Goal: Information Seeking & Learning: Learn about a topic

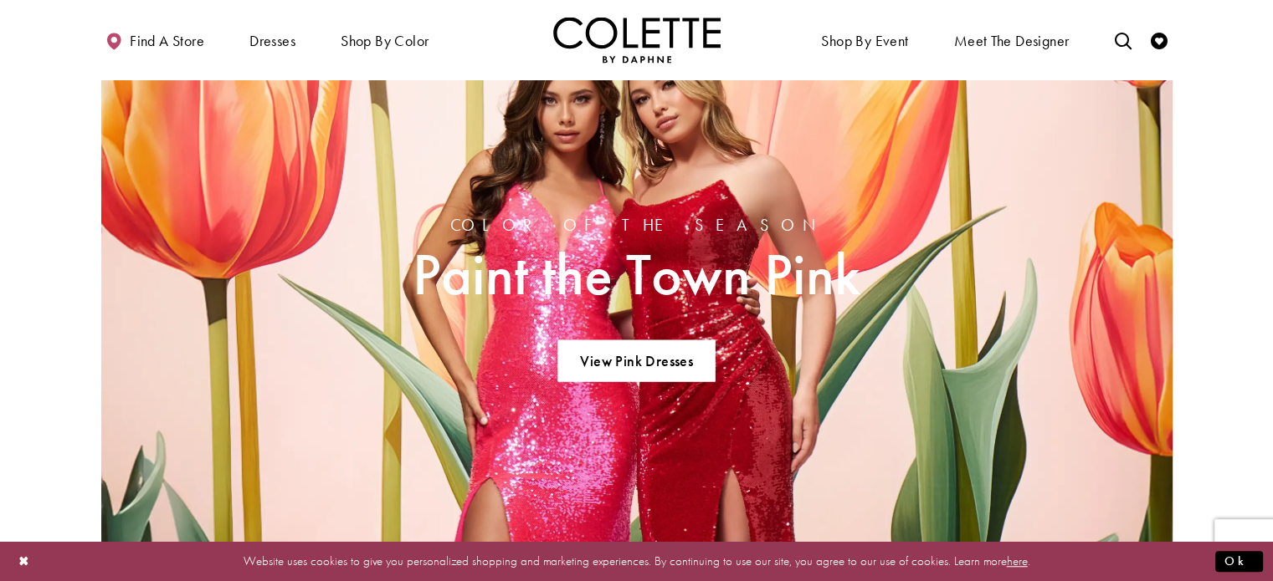
scroll to position [1339, 0]
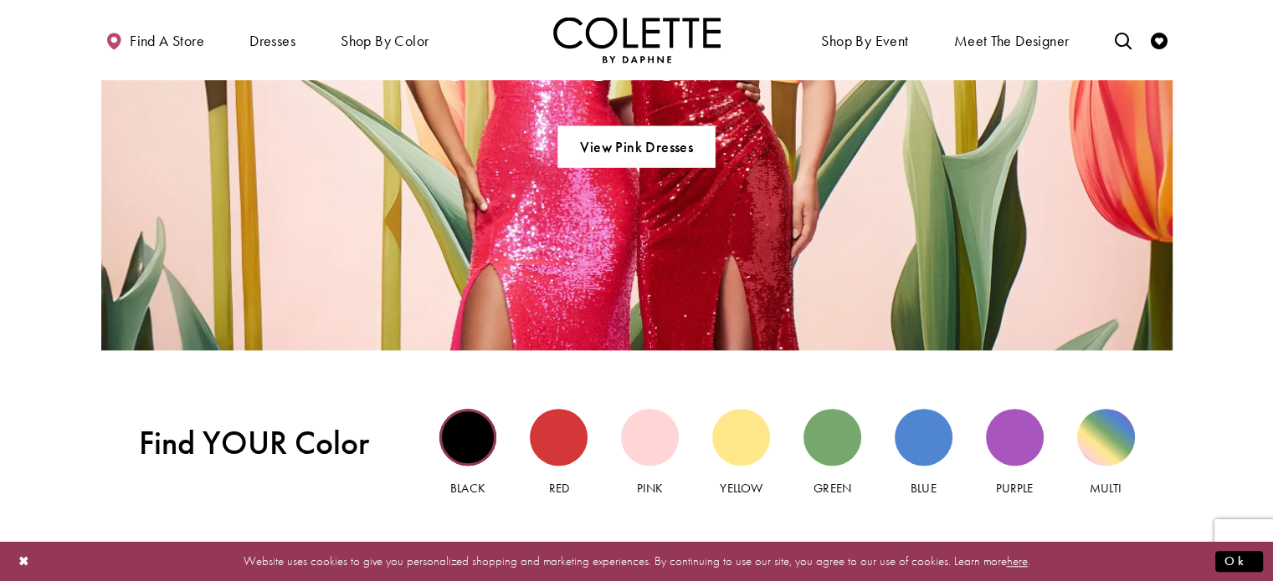
click at [485, 430] on div "Black view" at bounding box center [468, 438] width 58 height 58
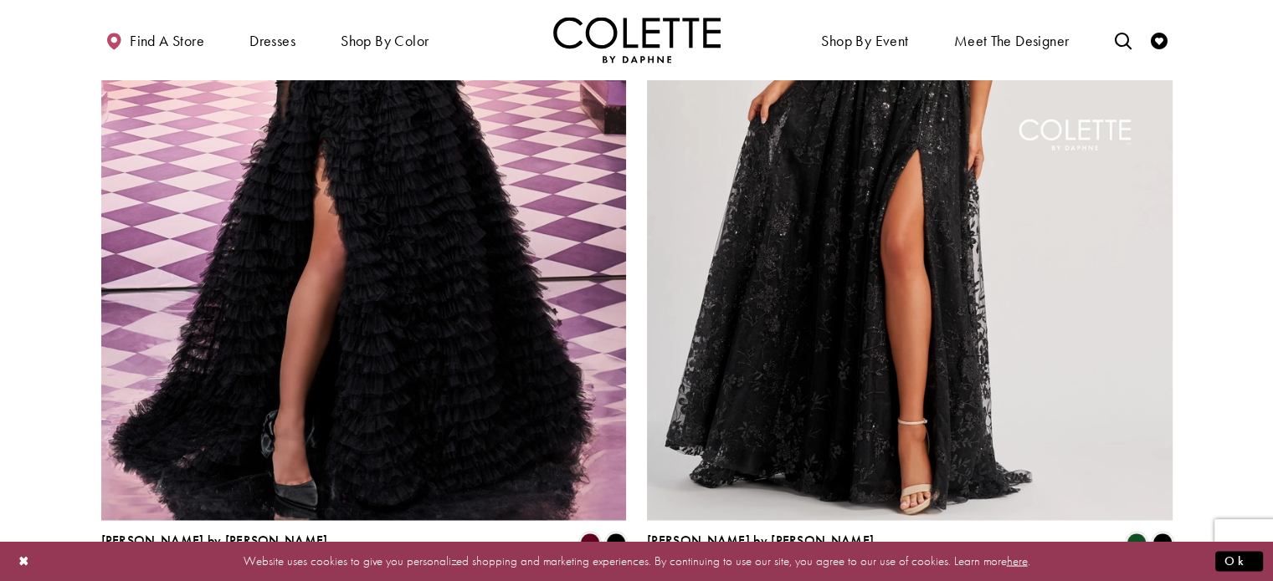
scroll to position [3012, 0]
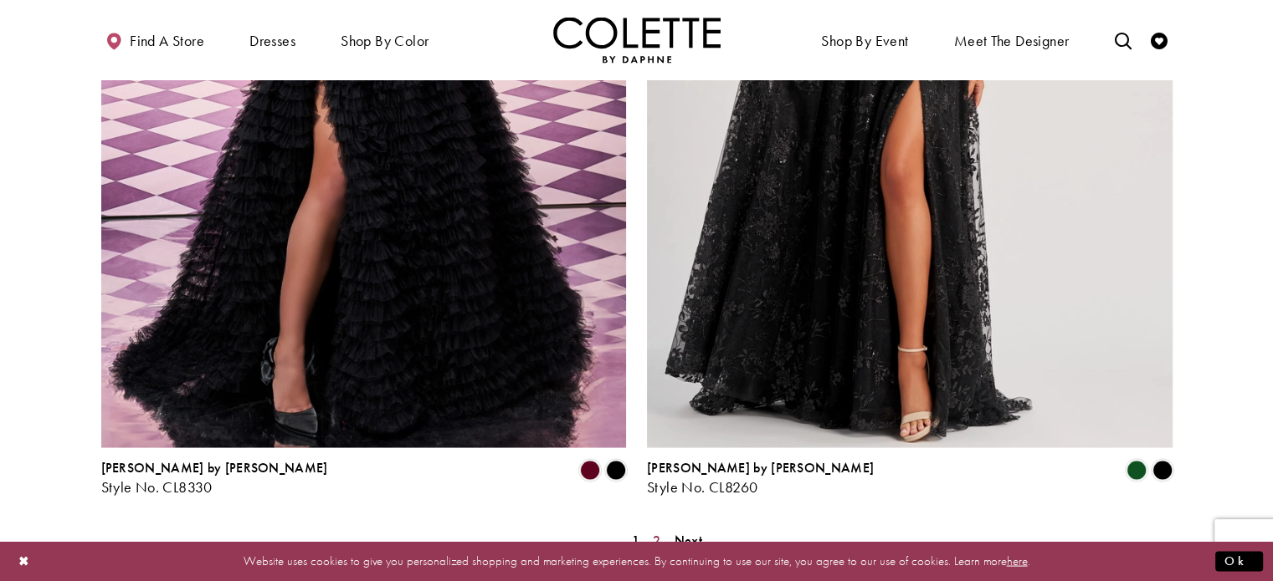
click at [658, 531] on span "2" at bounding box center [657, 540] width 8 height 18
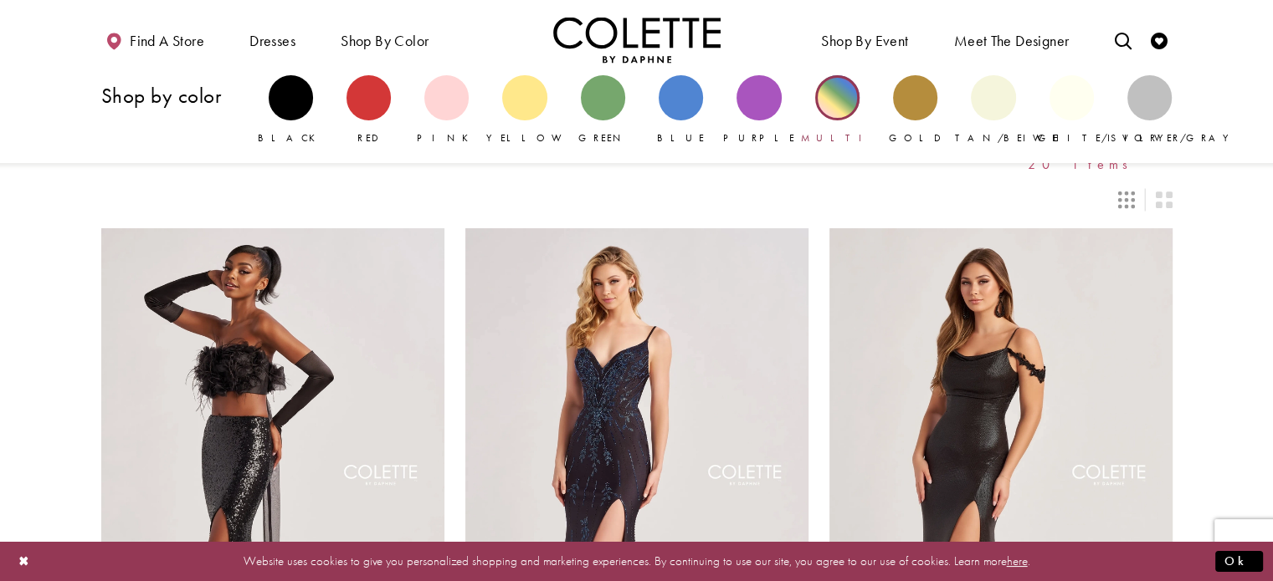
click at [833, 110] on div "Primary block" at bounding box center [837, 97] width 44 height 44
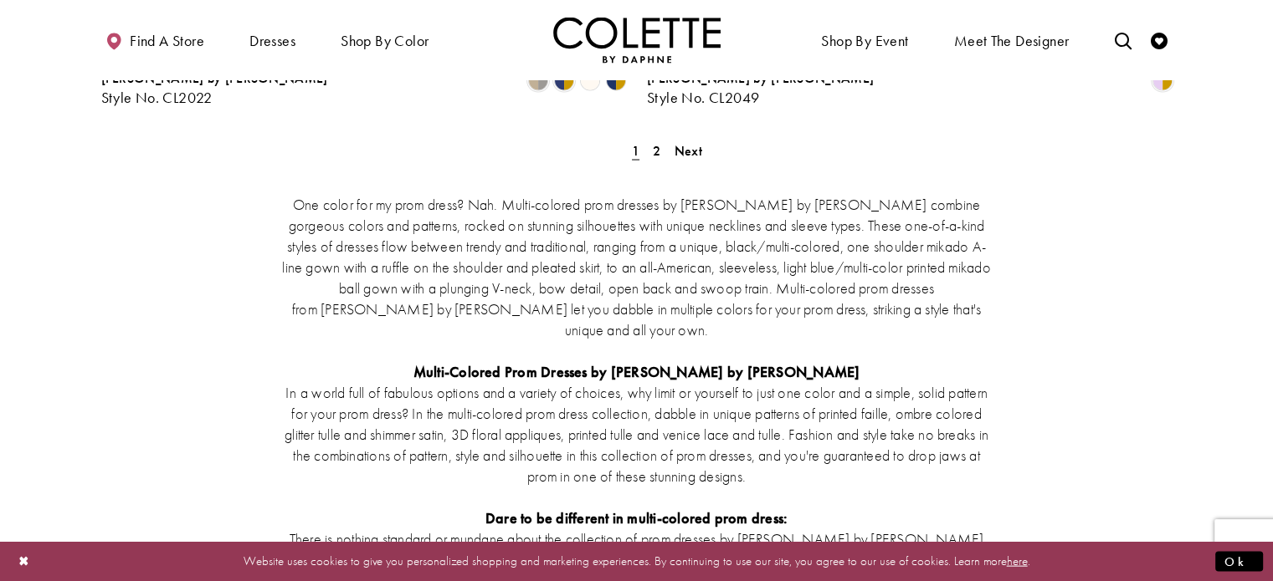
scroll to position [3096, 0]
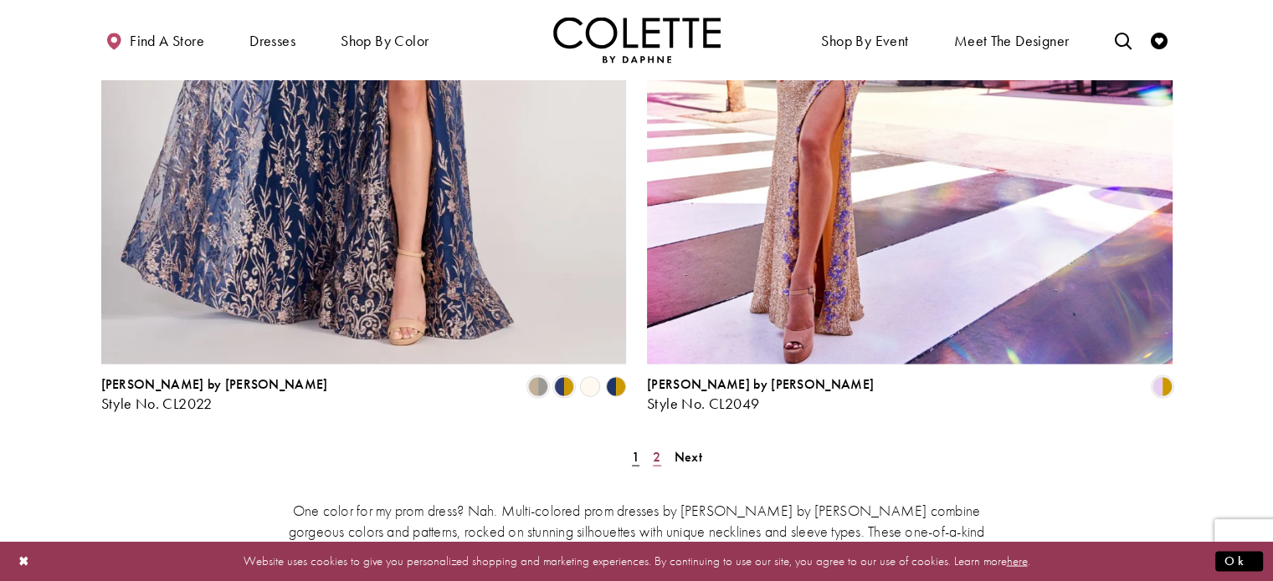
click at [655, 448] on span "2" at bounding box center [657, 457] width 8 height 18
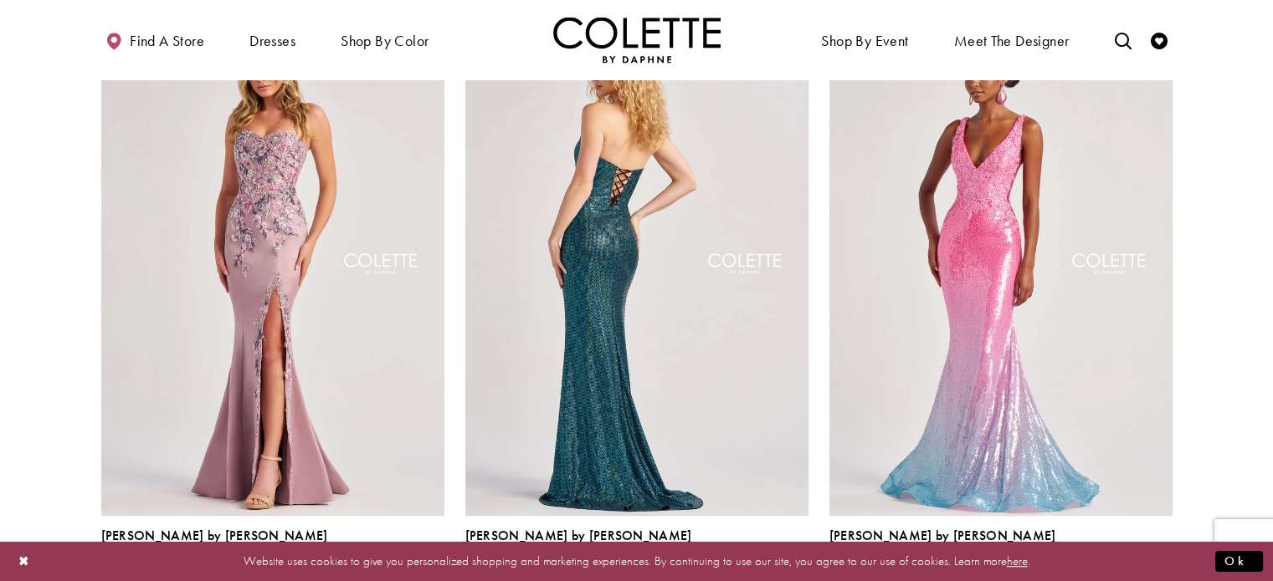
scroll to position [927, 0]
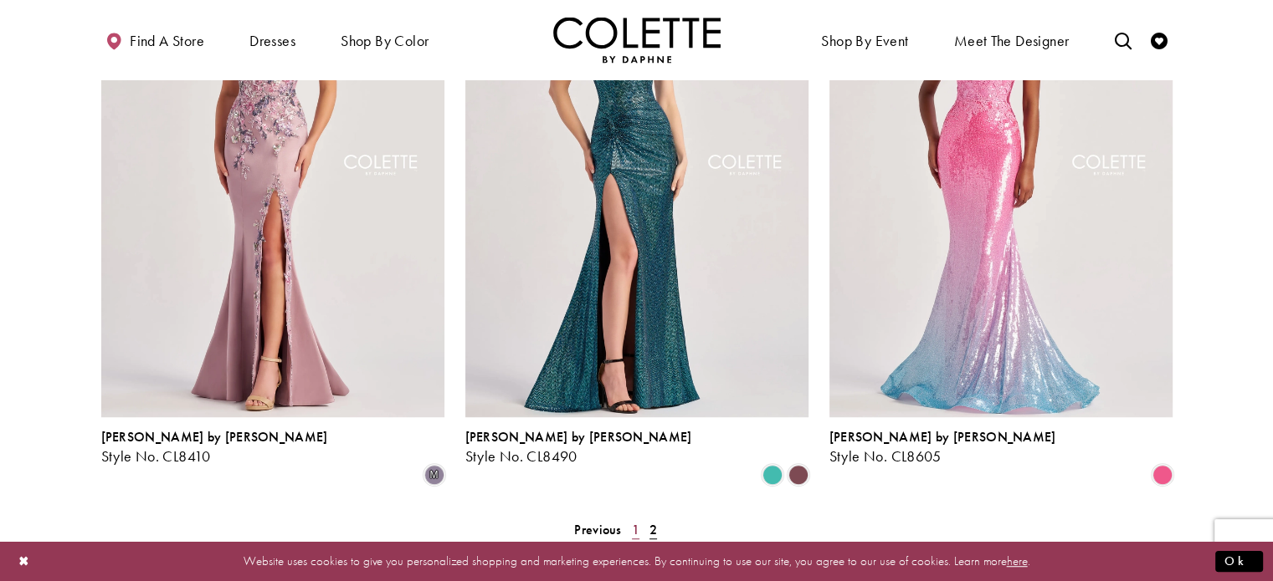
click at [635, 521] on span "1" at bounding box center [636, 530] width 8 height 18
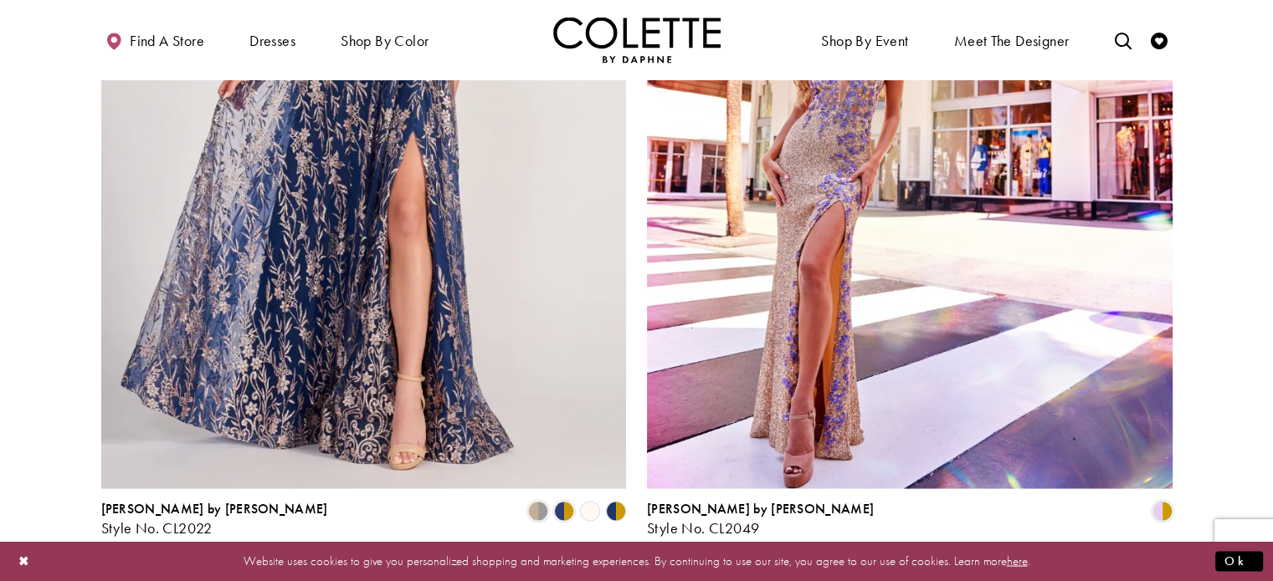
scroll to position [2935, 0]
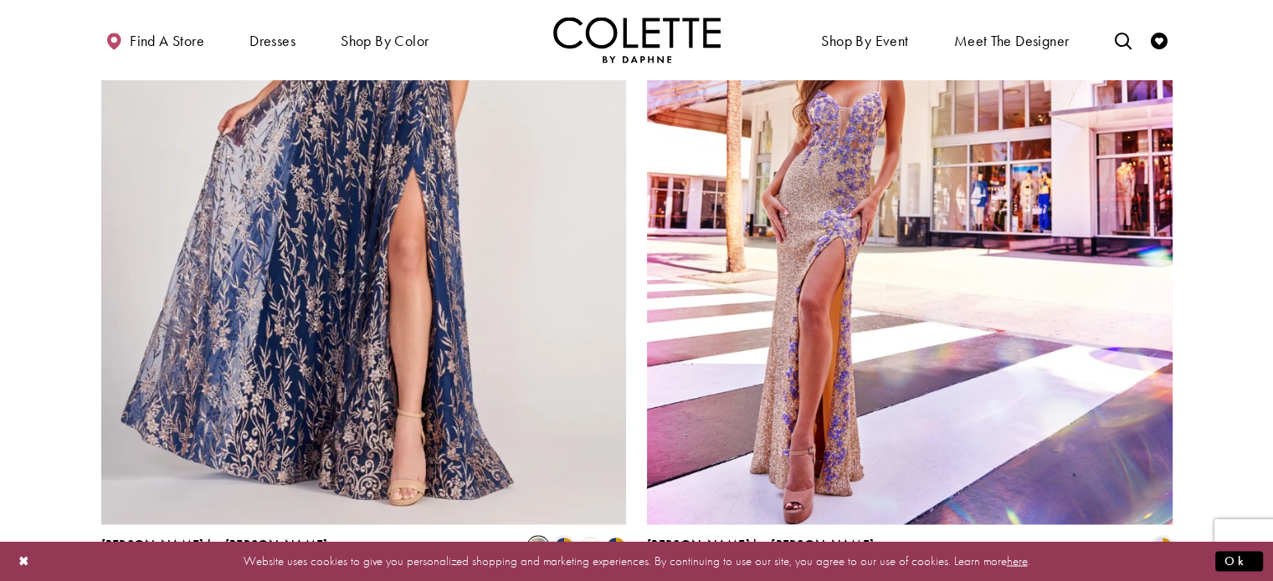
click at [540, 537] on span "Product List" at bounding box center [538, 547] width 20 height 20
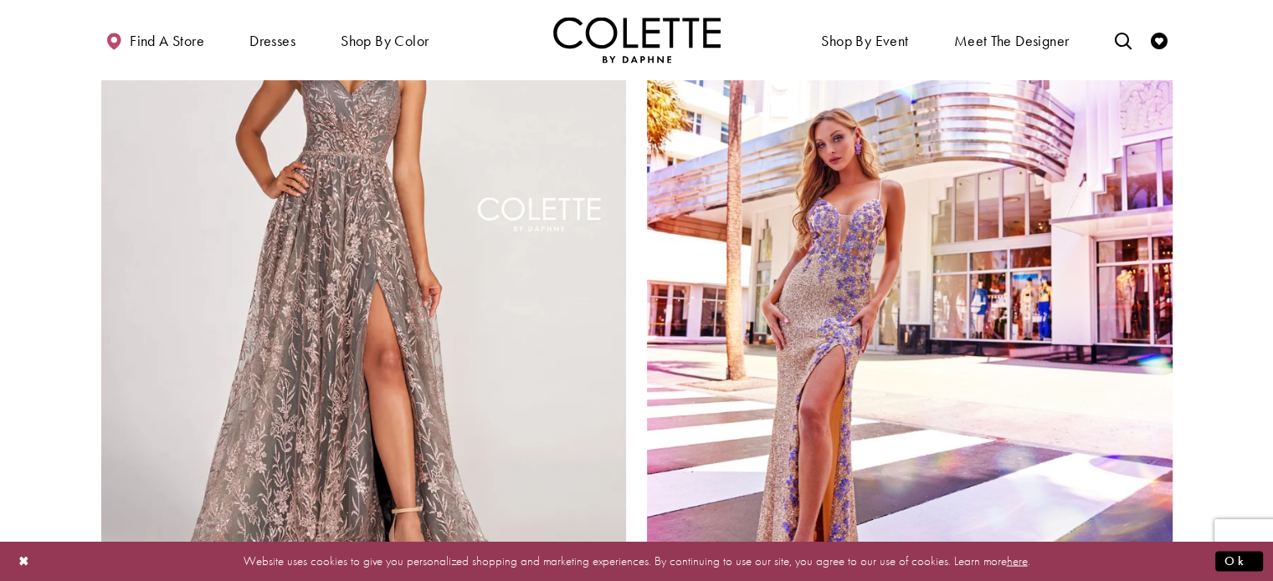
scroll to position [3019, 0]
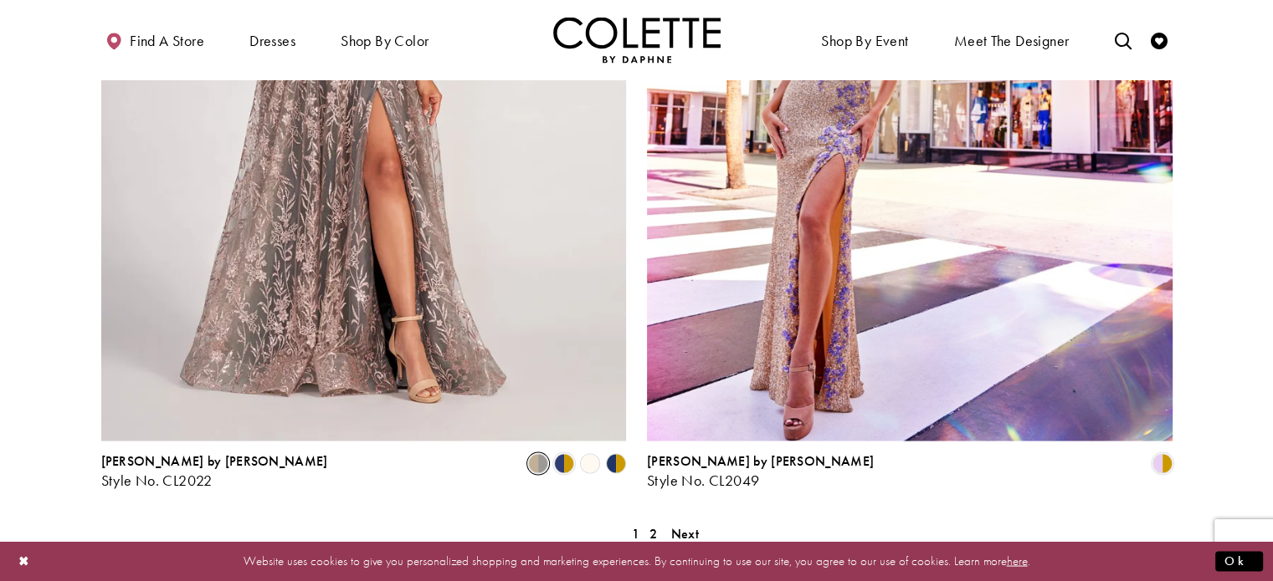
click at [589, 451] on polygon "Product List" at bounding box center [589, 464] width 26 height 26
click at [586, 451] on polygon "Product List" at bounding box center [589, 464] width 26 height 26
click at [595, 451] on polygon "Product List" at bounding box center [589, 464] width 26 height 26
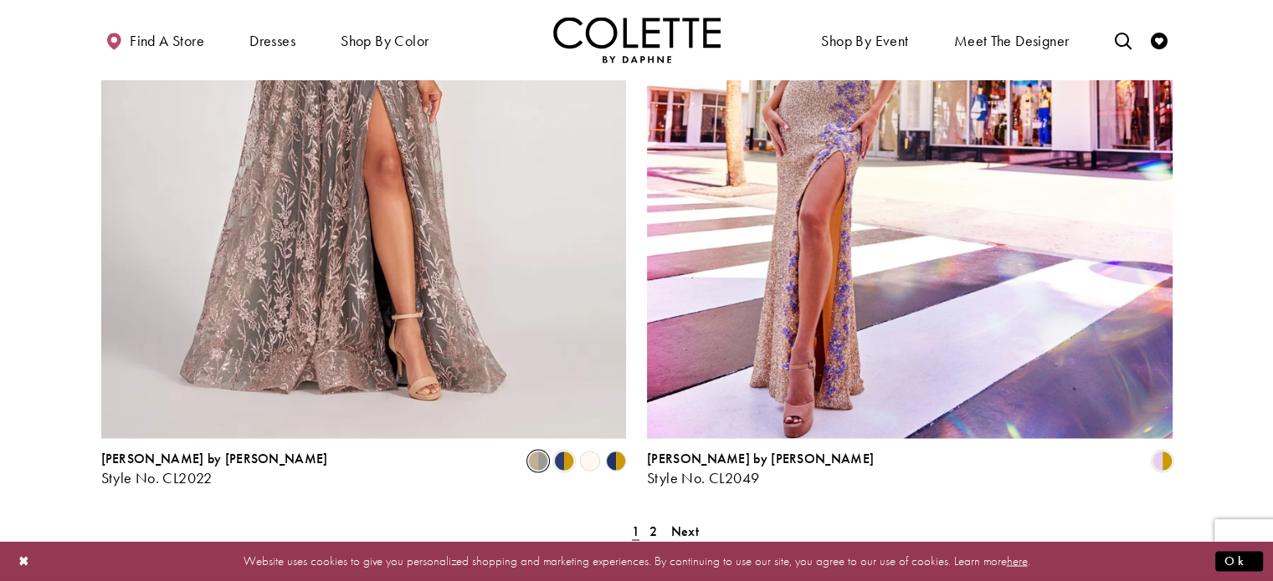
scroll to position [3102, 0]
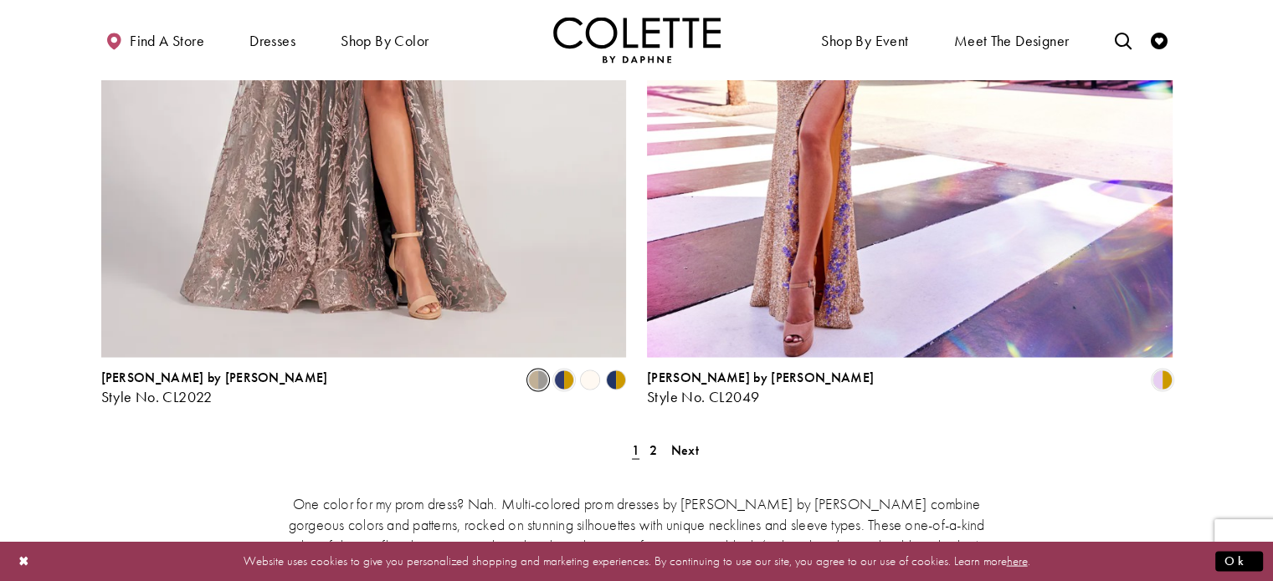
click at [614, 367] on polygon "Product List" at bounding box center [608, 380] width 13 height 26
click at [654, 441] on span "2" at bounding box center [653, 450] width 8 height 18
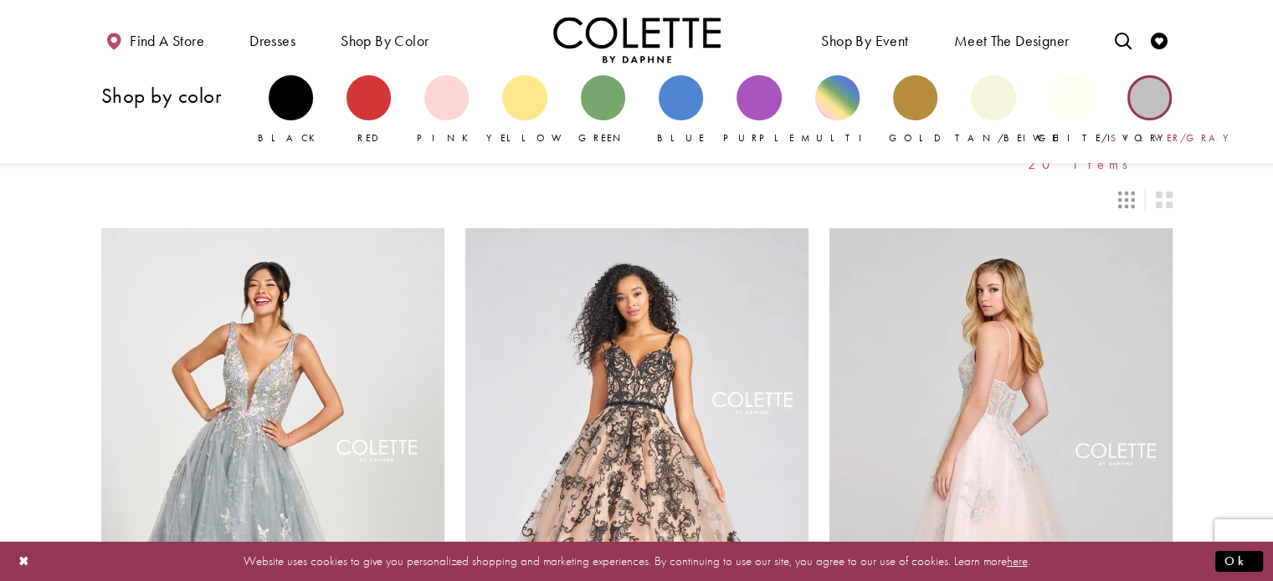
click at [1148, 96] on div "Primary block" at bounding box center [1149, 97] width 44 height 44
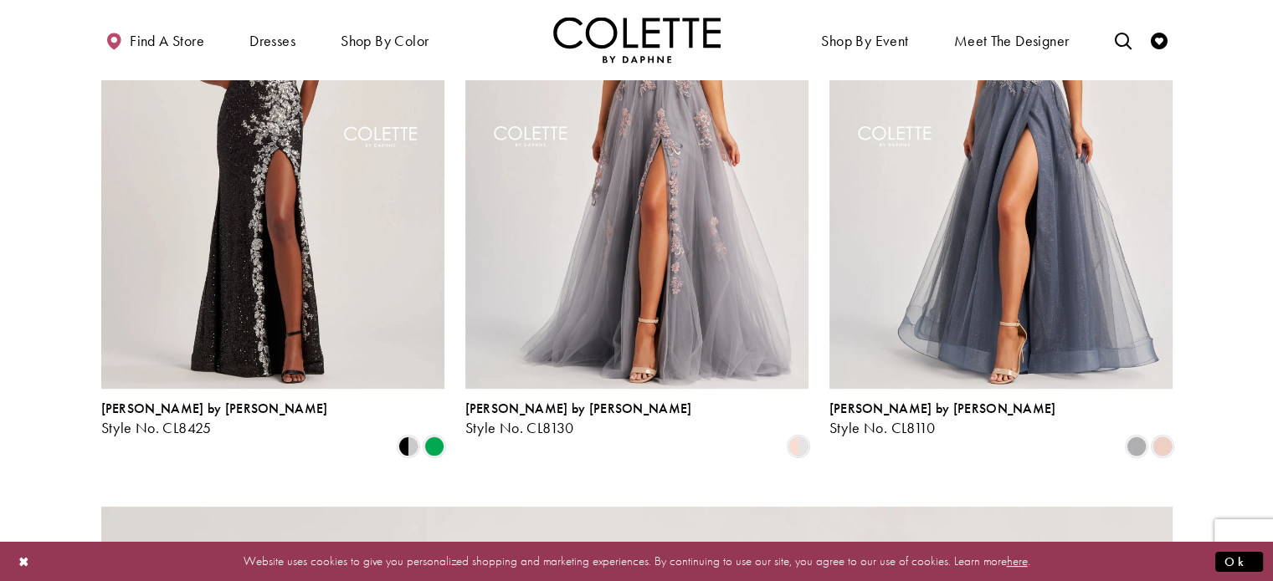
scroll to position [376, 0]
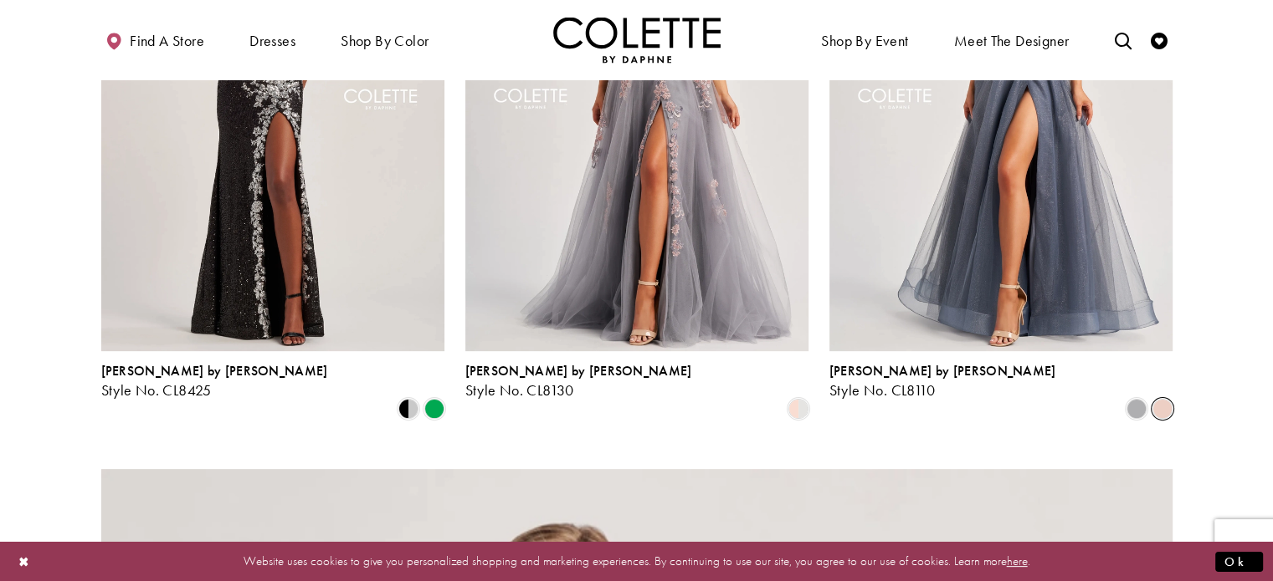
click at [1154, 399] on span "Product List" at bounding box center [1162, 409] width 20 height 20
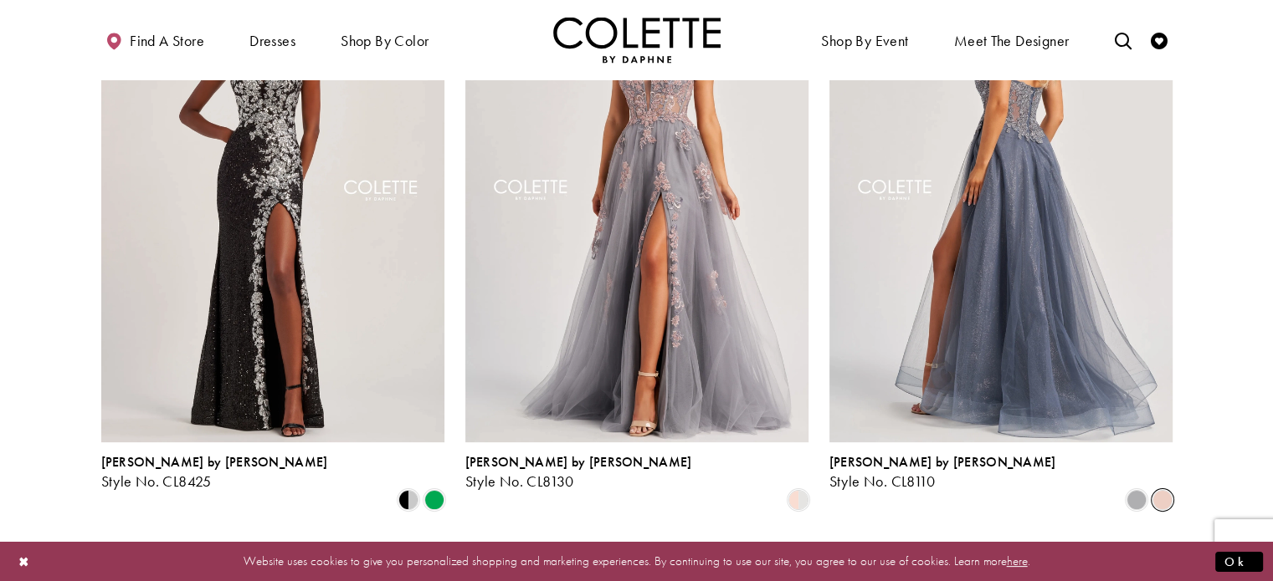
scroll to position [292, 0]
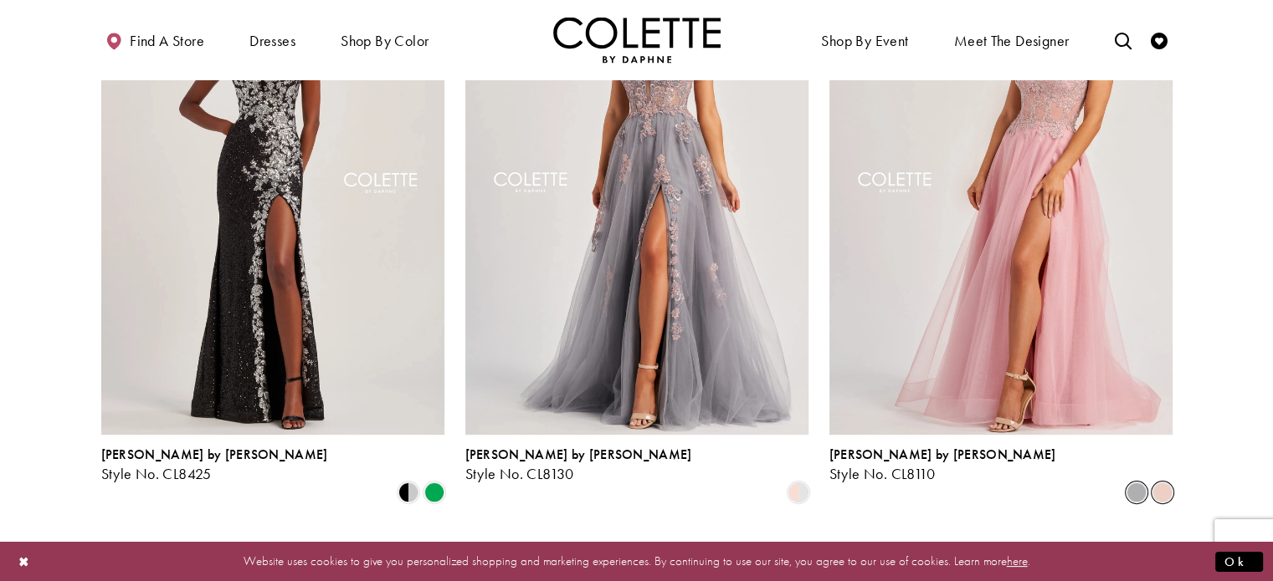
click at [1137, 483] on span "Product List" at bounding box center [1136, 493] width 20 height 20
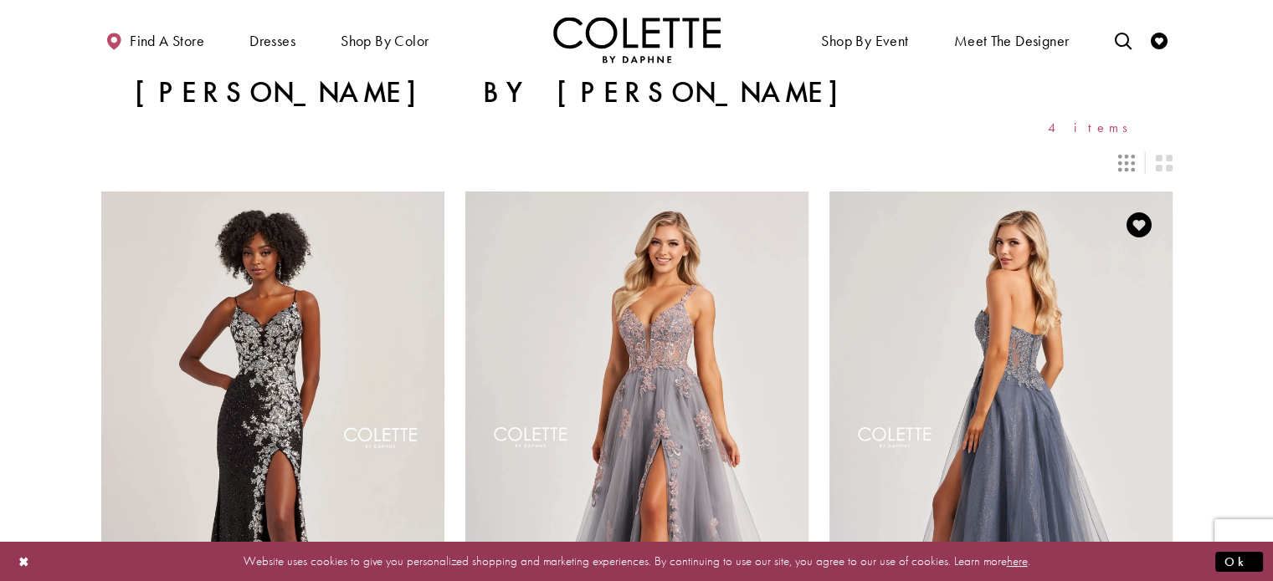
scroll to position [0, 0]
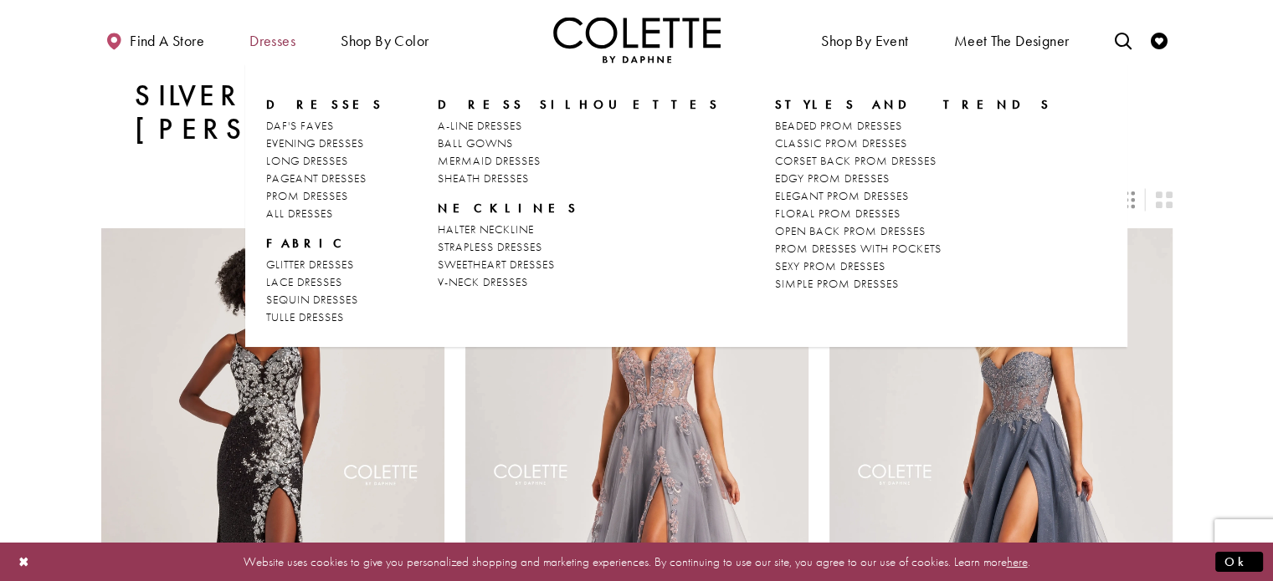
click at [281, 34] on span "Dresses" at bounding box center [272, 41] width 46 height 17
click at [333, 157] on span "LONG DRESSES" at bounding box center [307, 160] width 82 height 15
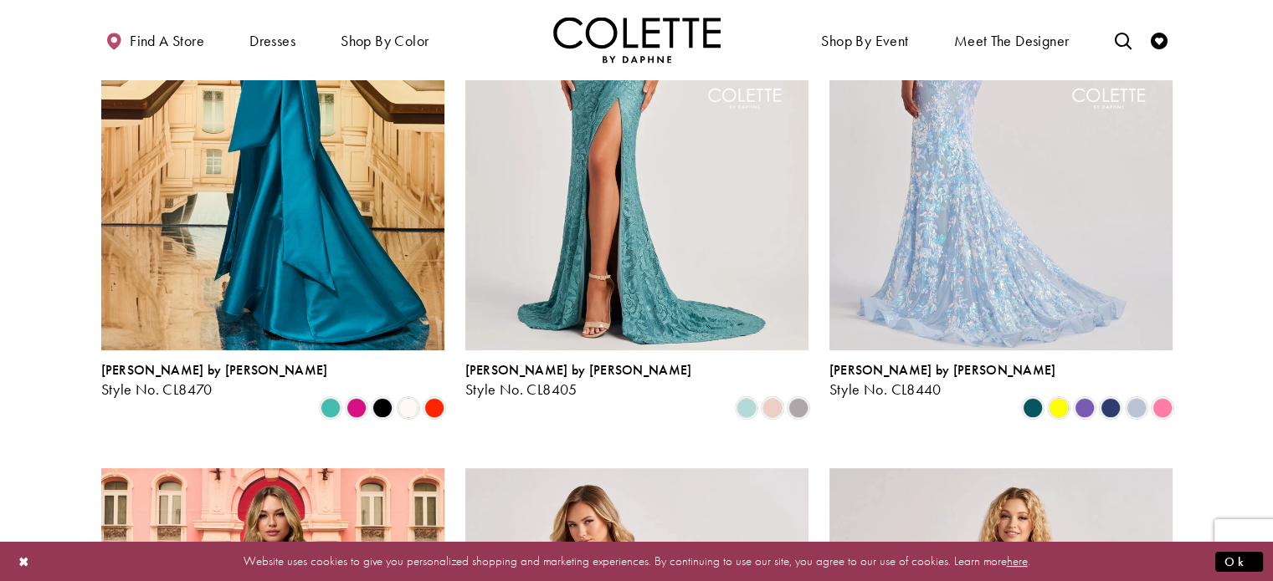
scroll to position [335, 0]
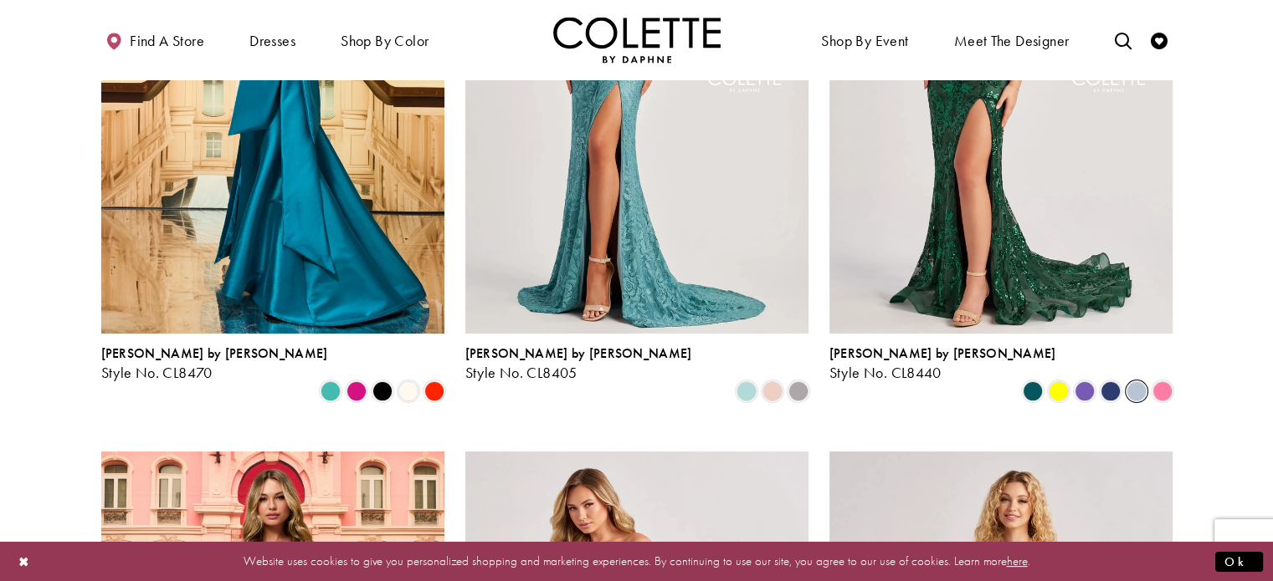
click at [1136, 382] on span "Product List" at bounding box center [1136, 392] width 20 height 20
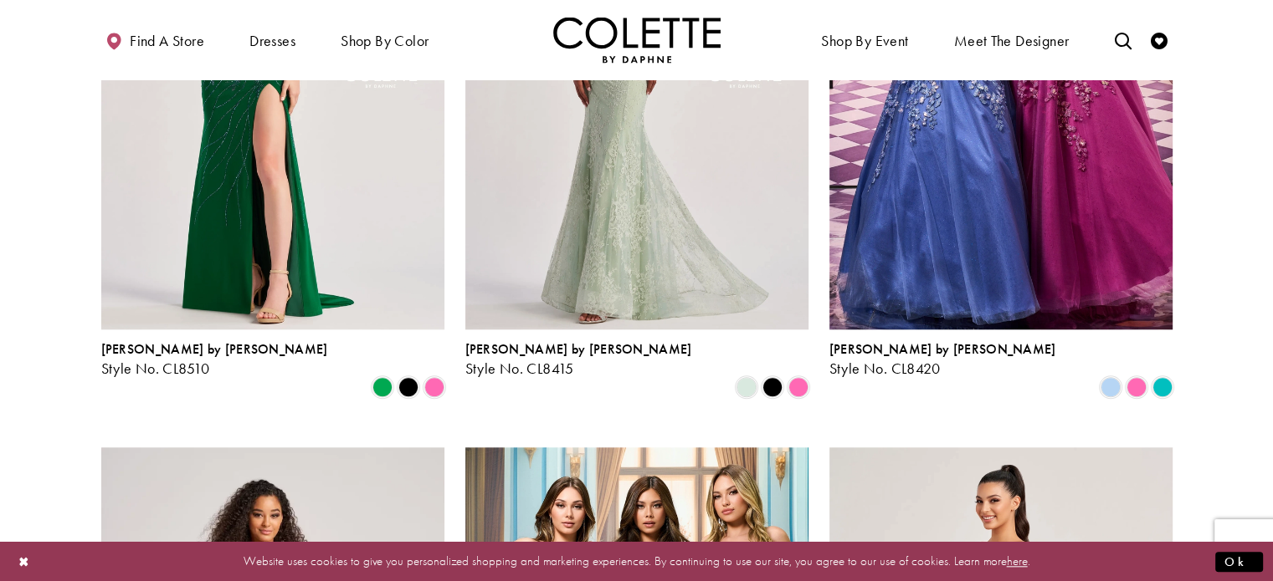
scroll to position [1590, 0]
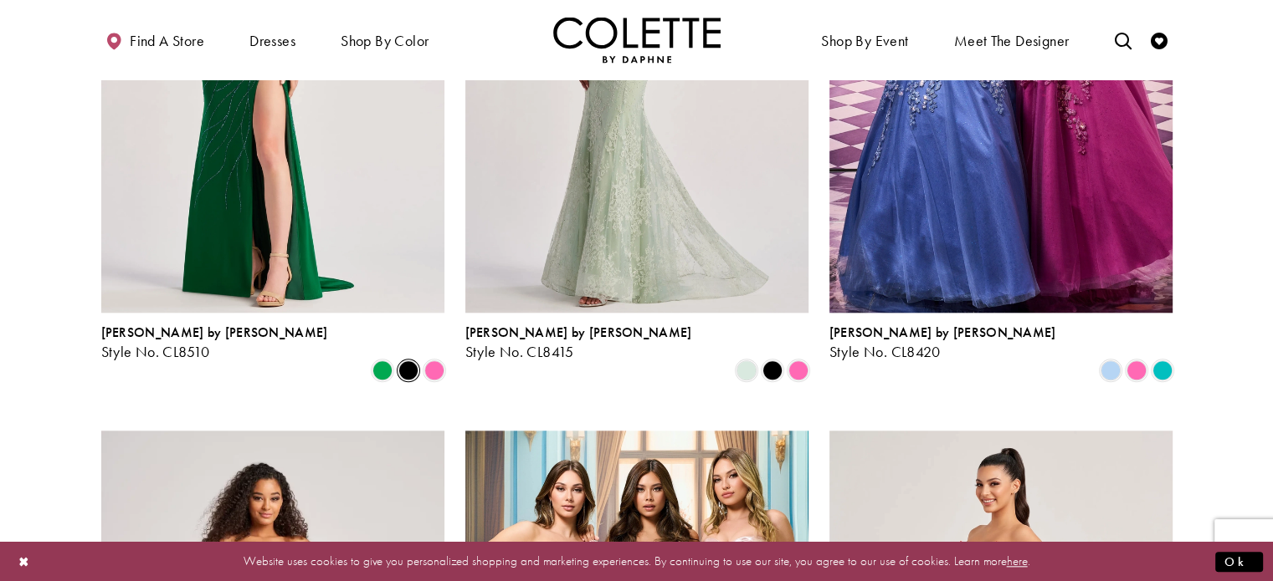
click at [407, 361] on span "Product List" at bounding box center [408, 371] width 20 height 20
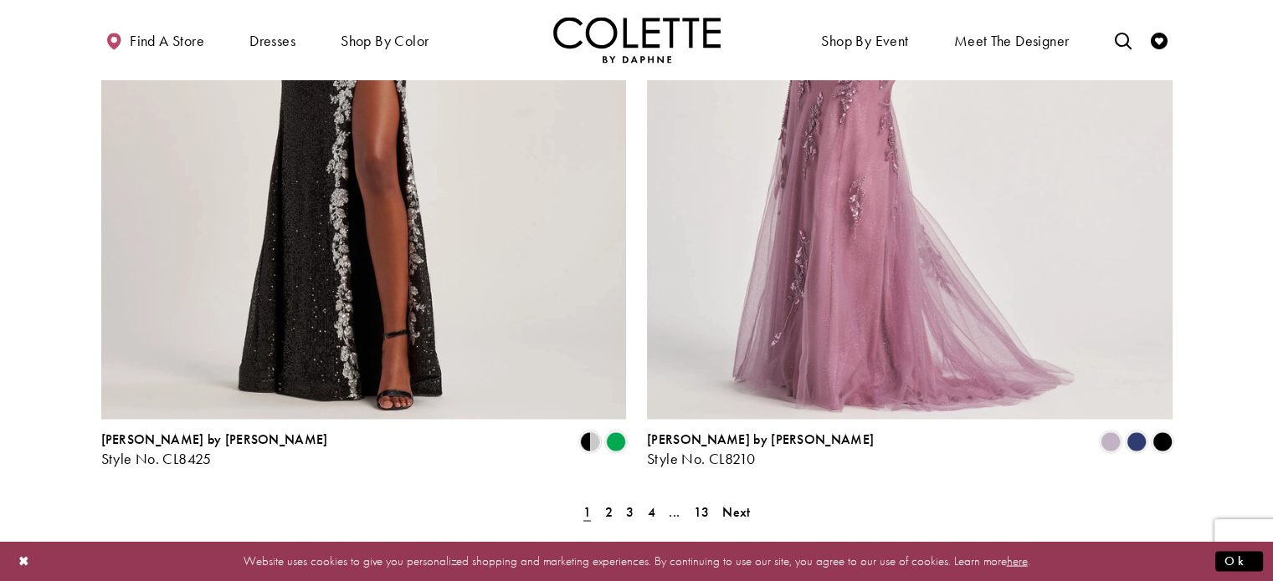
scroll to position [3012, 0]
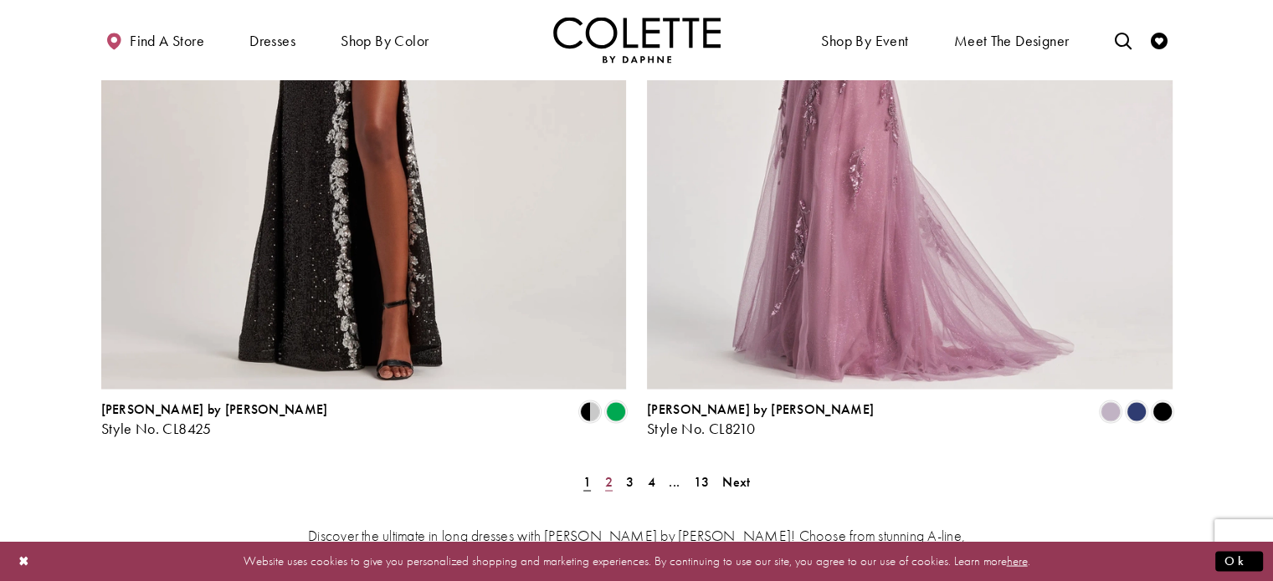
click at [609, 473] on span "2" at bounding box center [609, 482] width 8 height 18
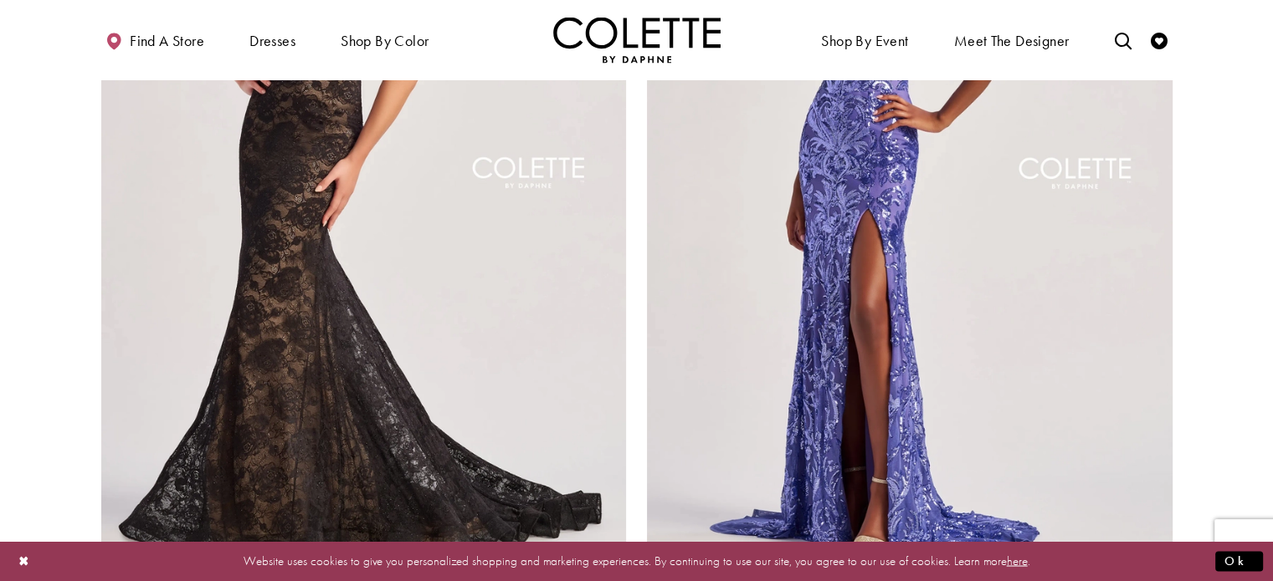
scroll to position [2935, 0]
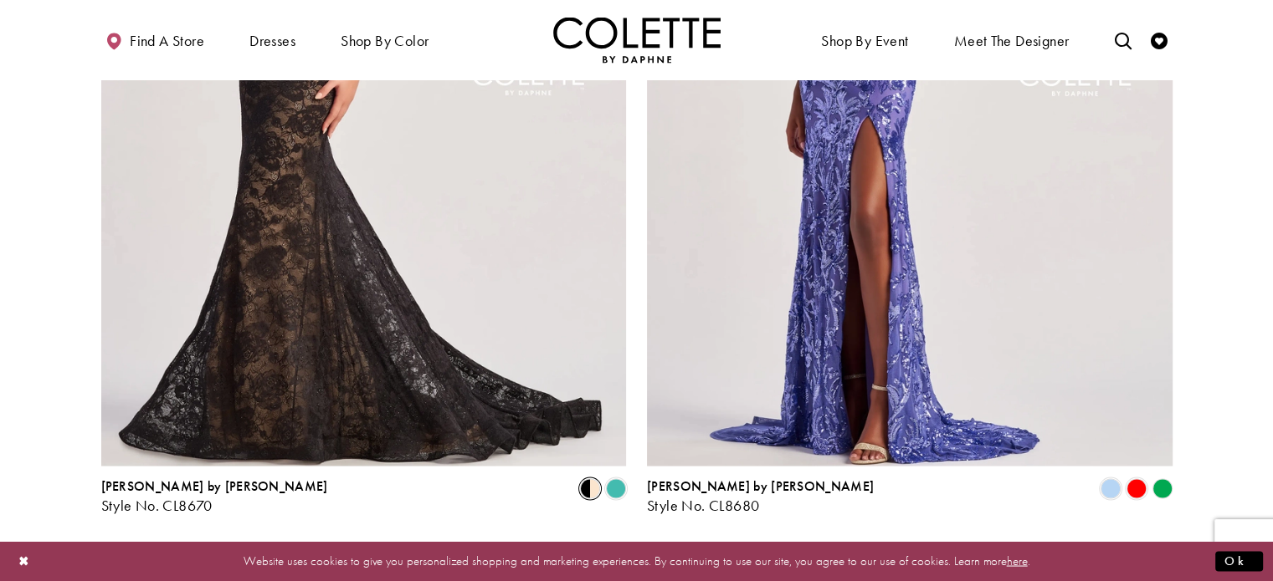
click at [586, 479] on span "Product List" at bounding box center [590, 489] width 20 height 20
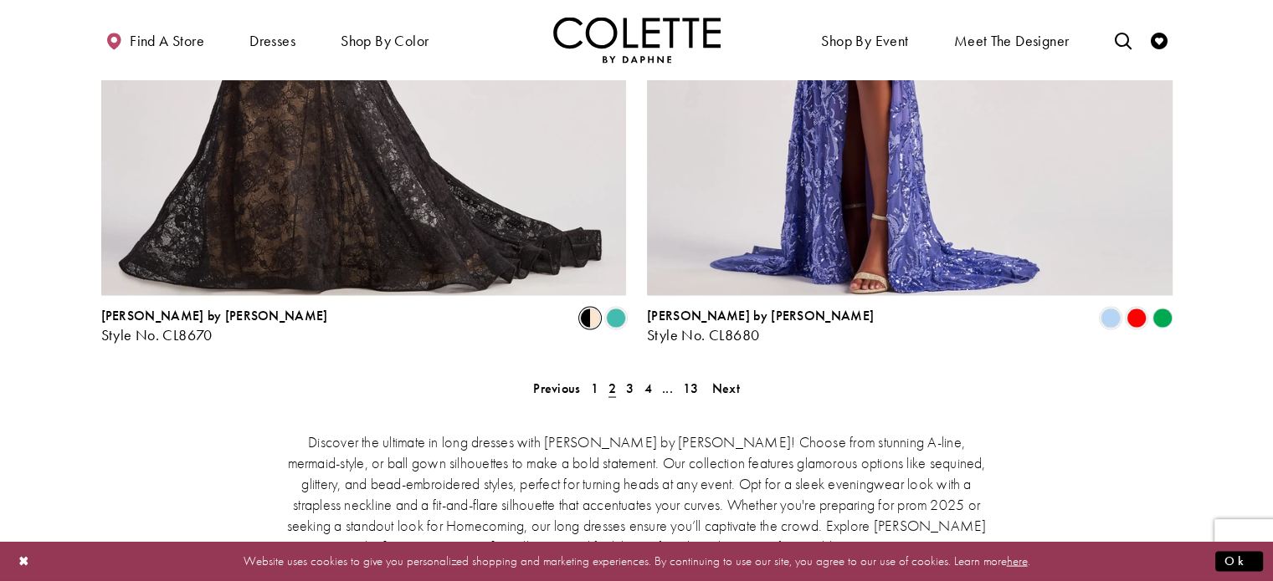
scroll to position [3102, 0]
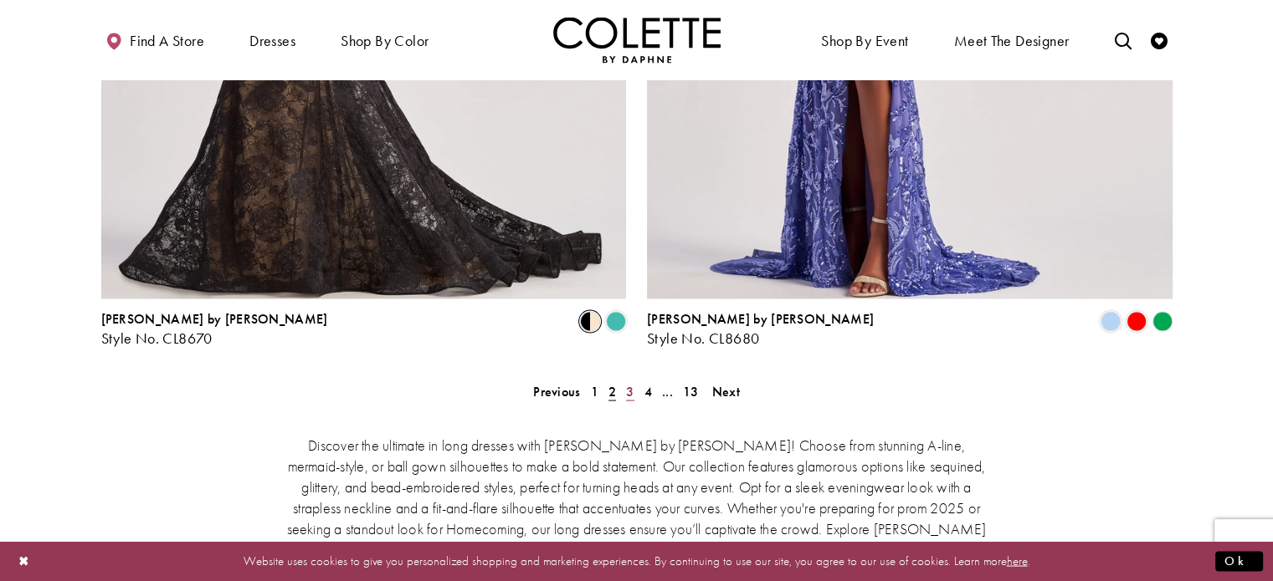
click at [632, 382] on span "3" at bounding box center [630, 391] width 8 height 18
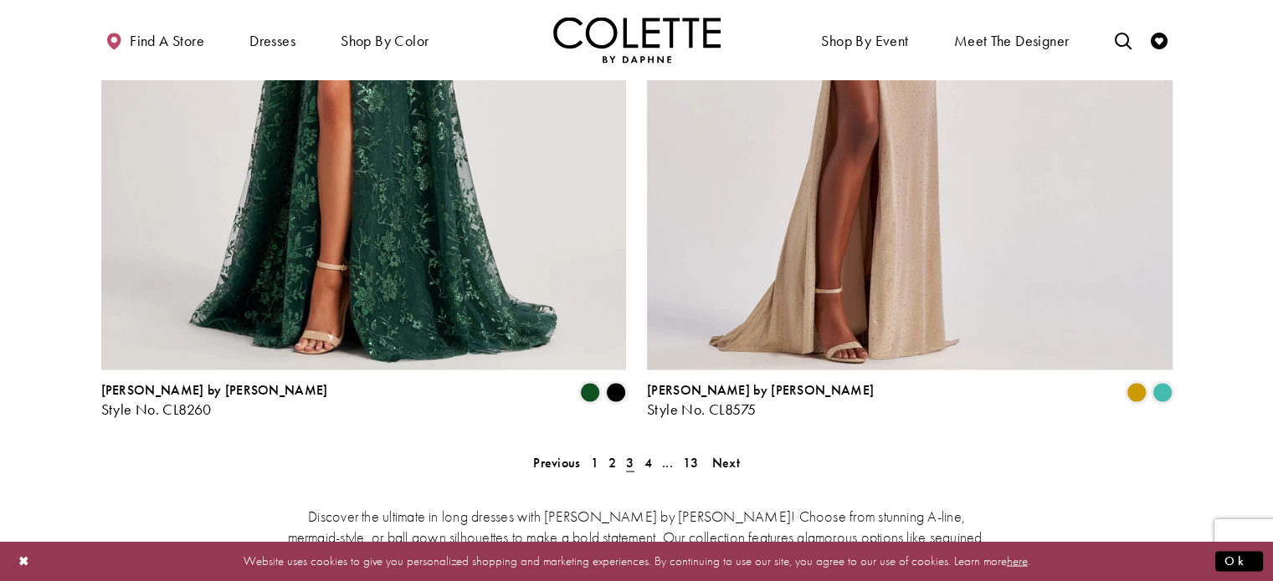
scroll to position [3102, 0]
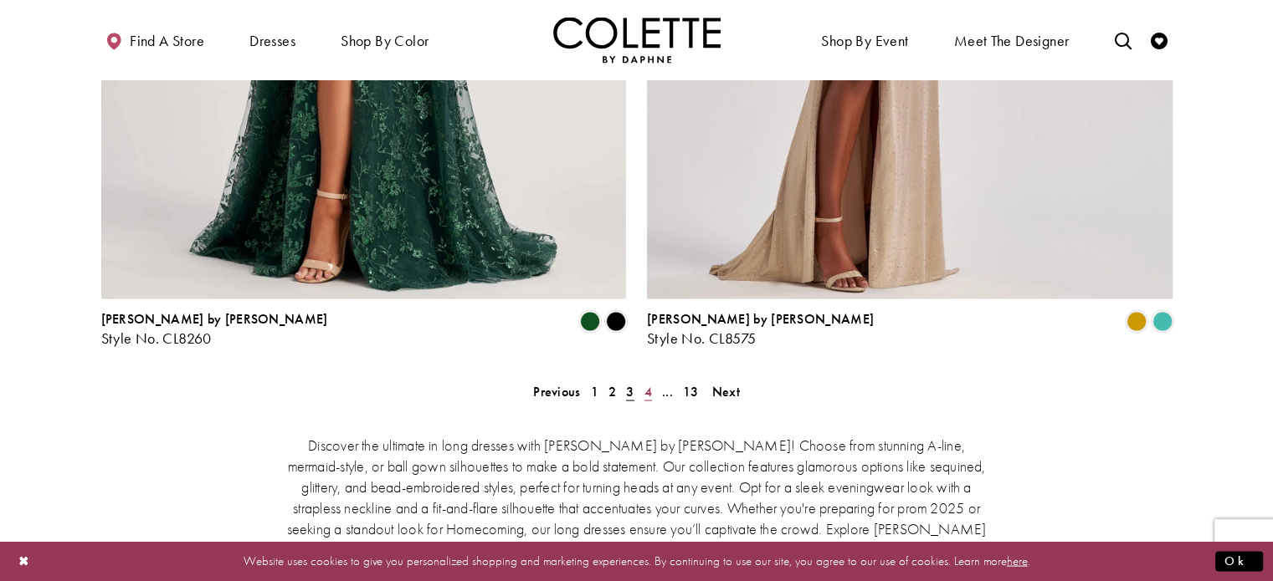
click at [646, 382] on span "4" at bounding box center [648, 391] width 8 height 18
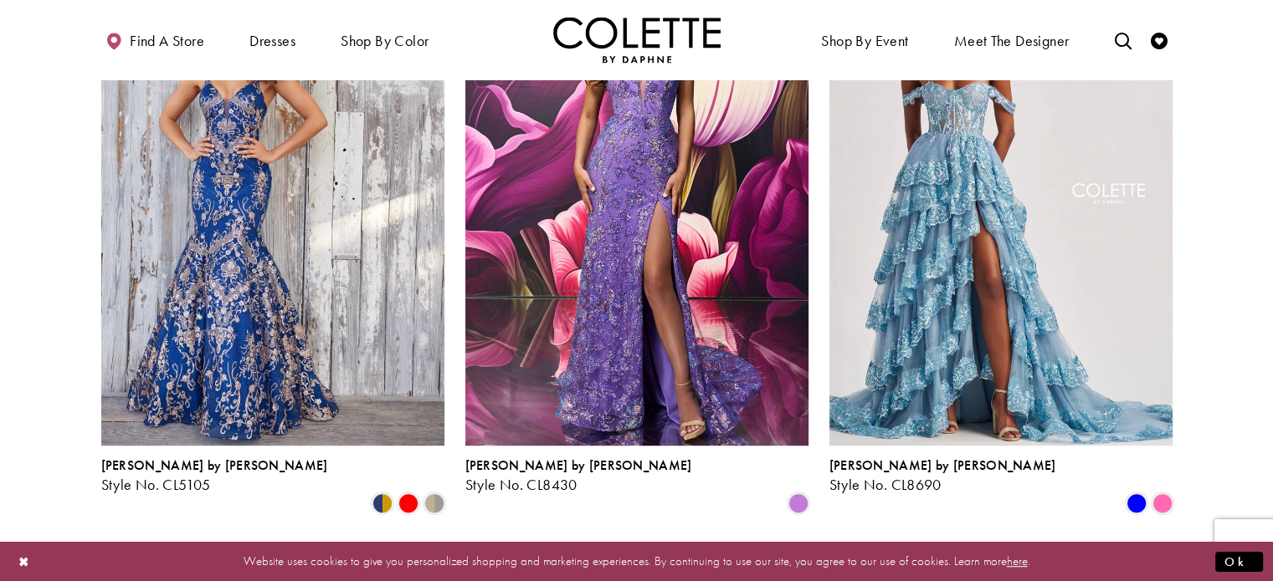
scroll to position [843, 0]
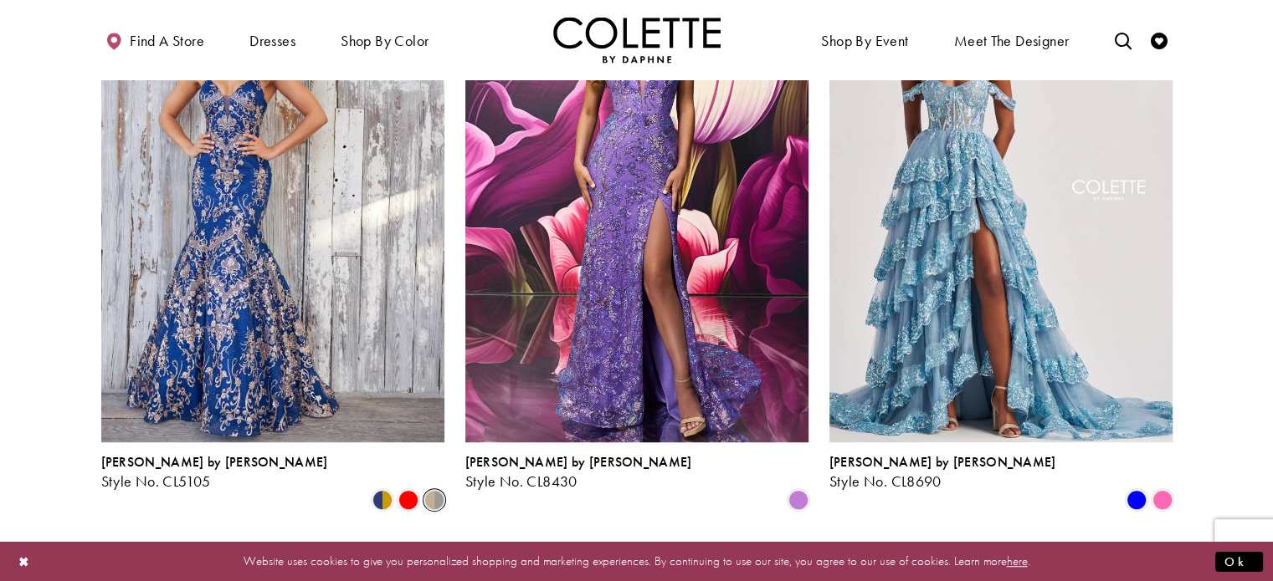
click at [435, 490] on span "Product List" at bounding box center [434, 500] width 20 height 20
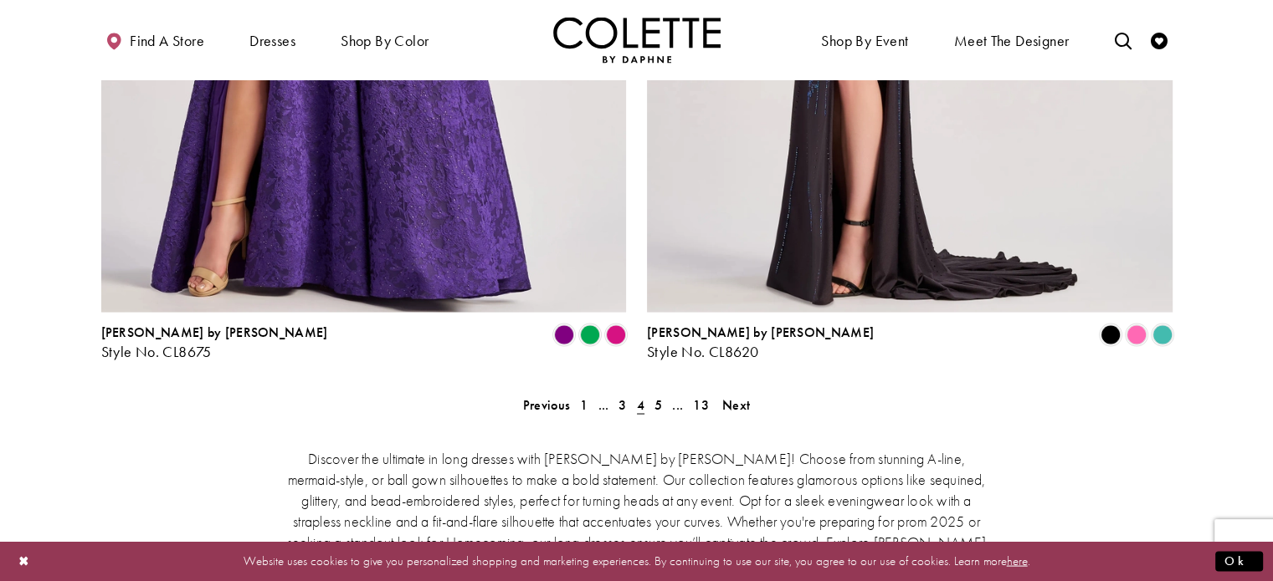
scroll to position [3186, 0]
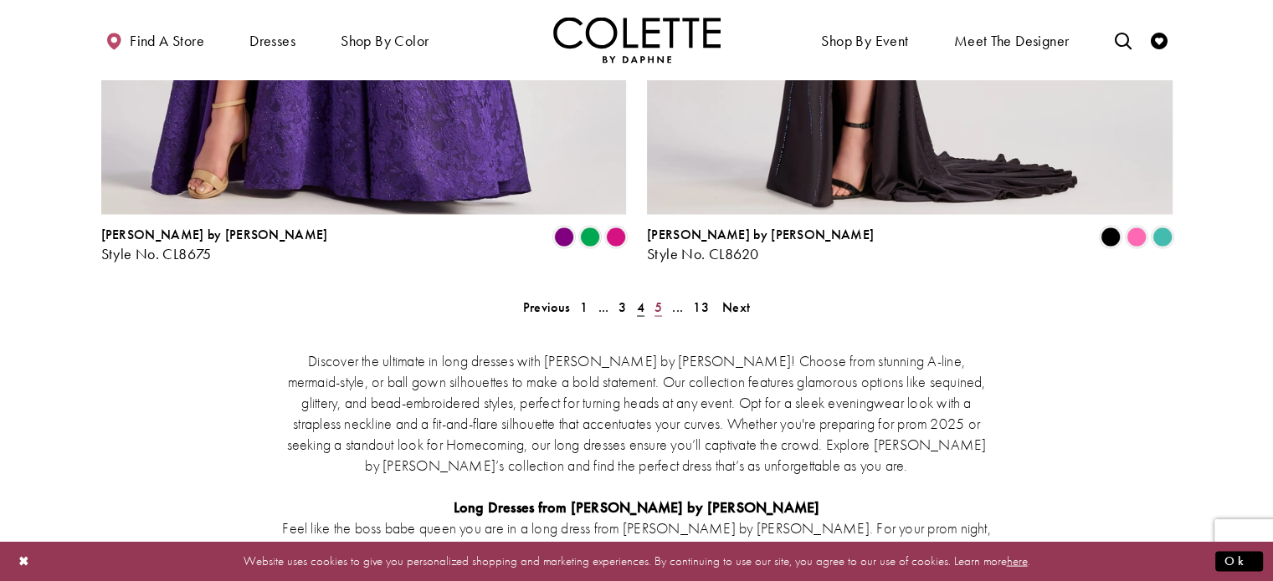
click at [654, 299] on span "5" at bounding box center [658, 308] width 8 height 18
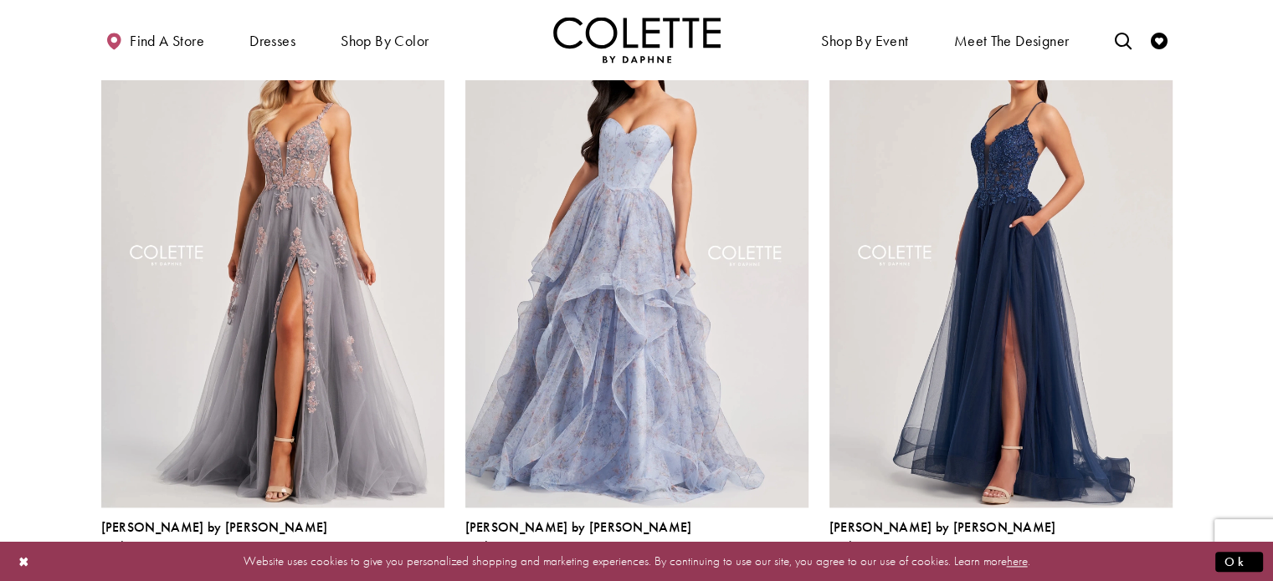
scroll to position [1847, 0]
